Goal: Register for event/course: Register for event/course

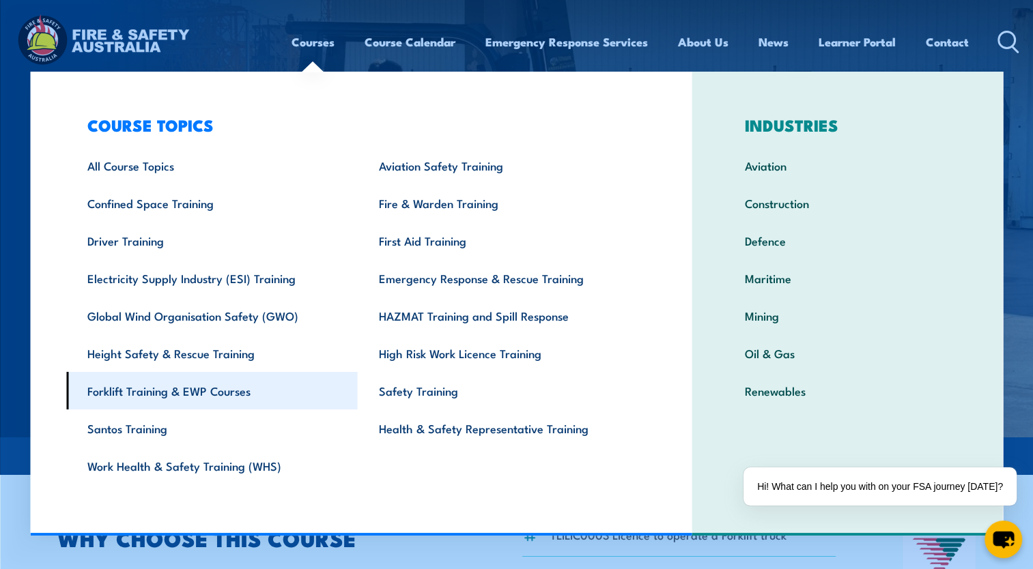
click at [177, 395] on link "Forklift Training & EWP Courses" at bounding box center [211, 391] width 291 height 38
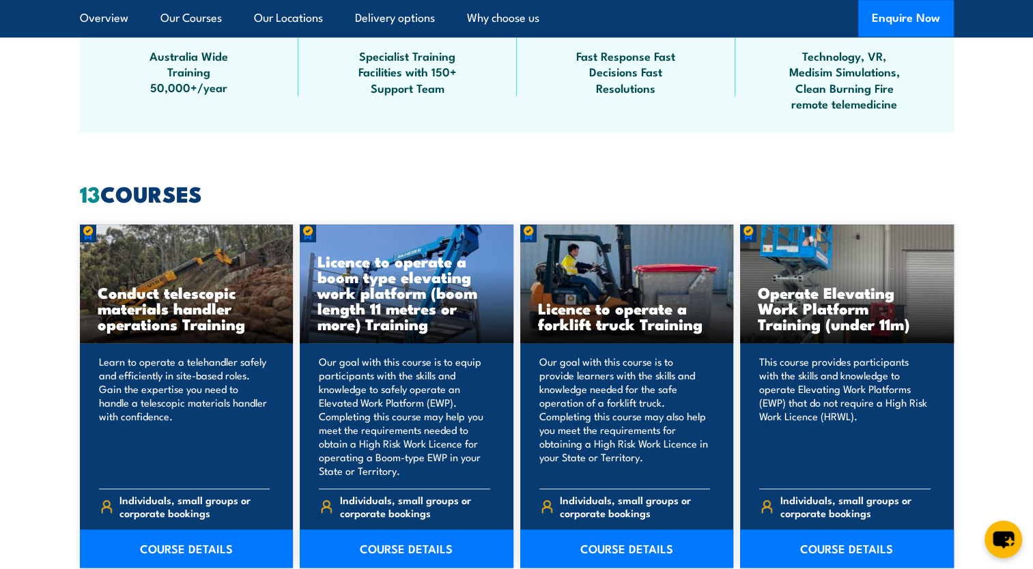
scroll to position [955, 0]
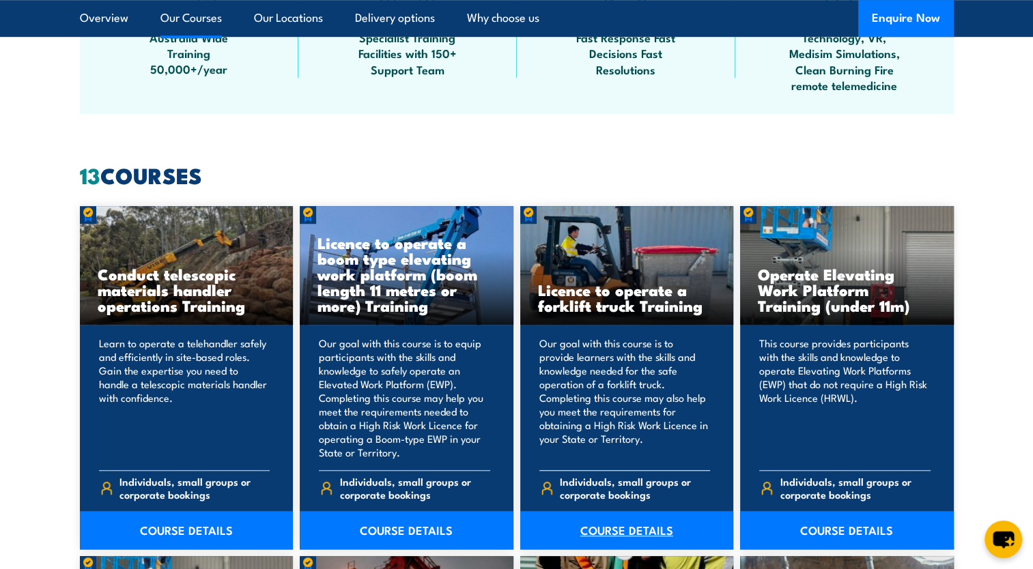
click at [642, 524] on link "COURSE DETAILS" at bounding box center [627, 530] width 214 height 38
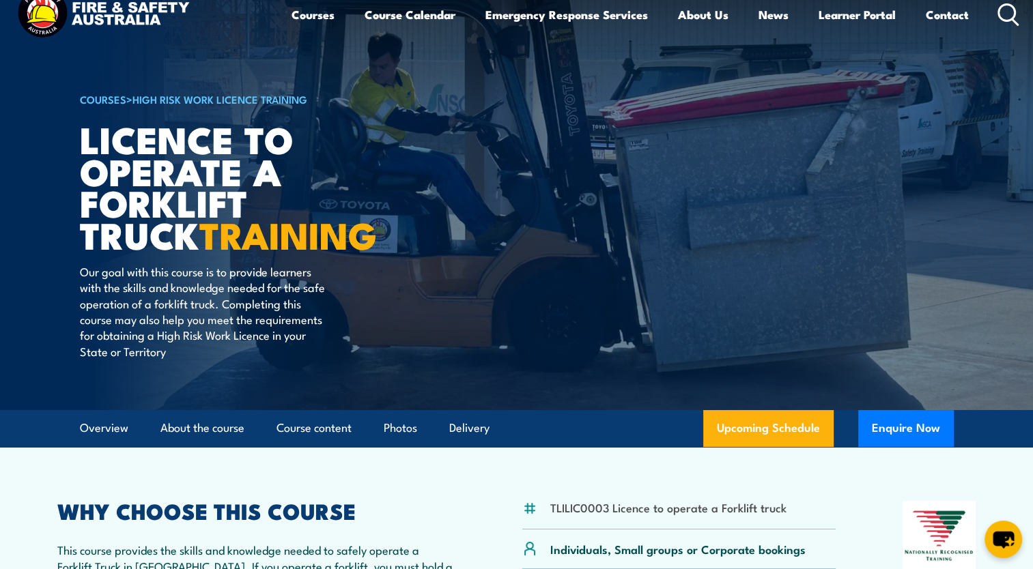
scroll to position [154, 0]
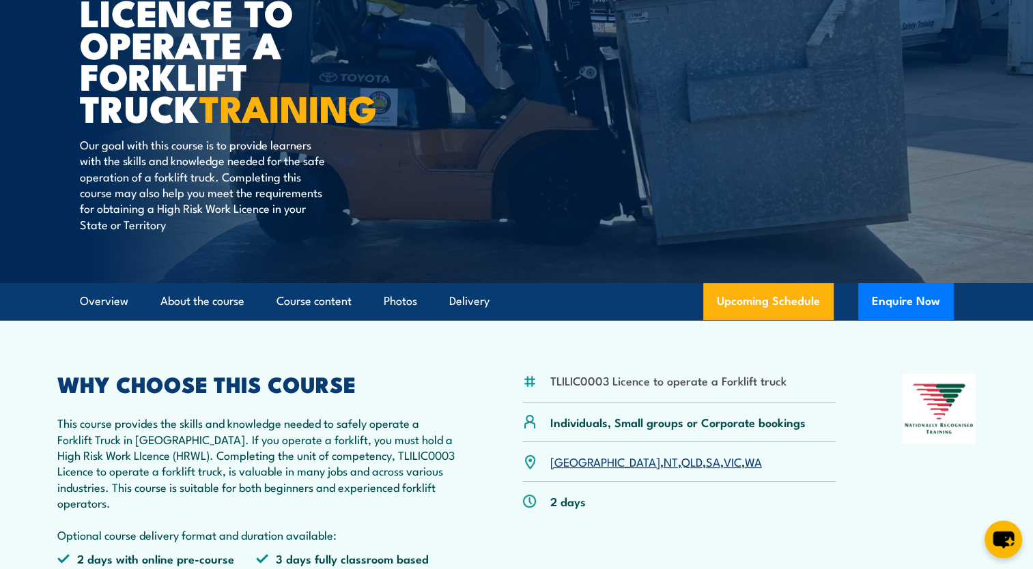
click at [724, 463] on link "VIC" at bounding box center [733, 461] width 18 height 16
